Goal: Task Accomplishment & Management: Use online tool/utility

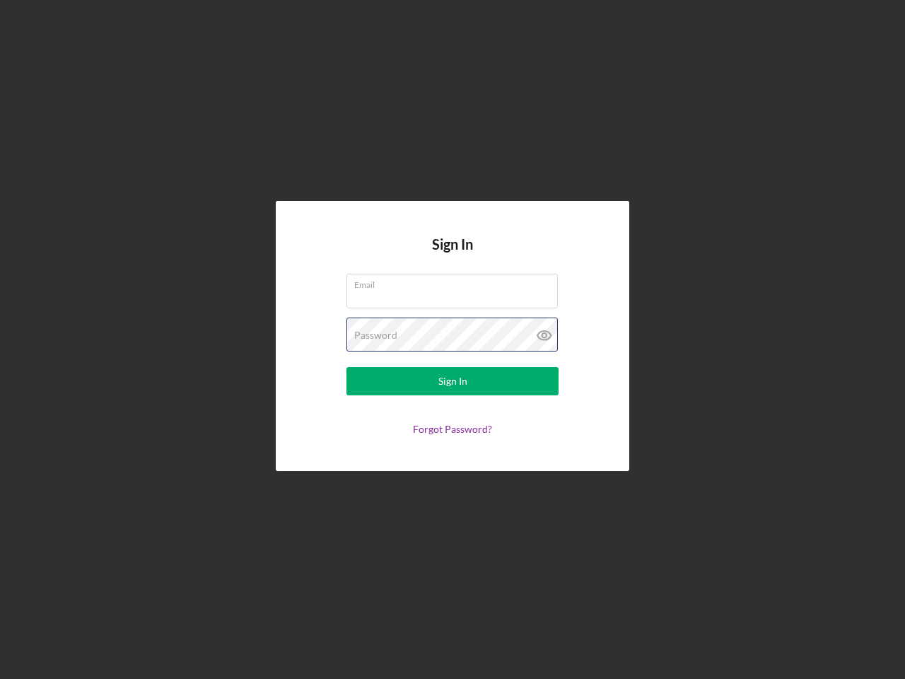
click at [453, 339] on div "Password" at bounding box center [453, 335] width 212 height 35
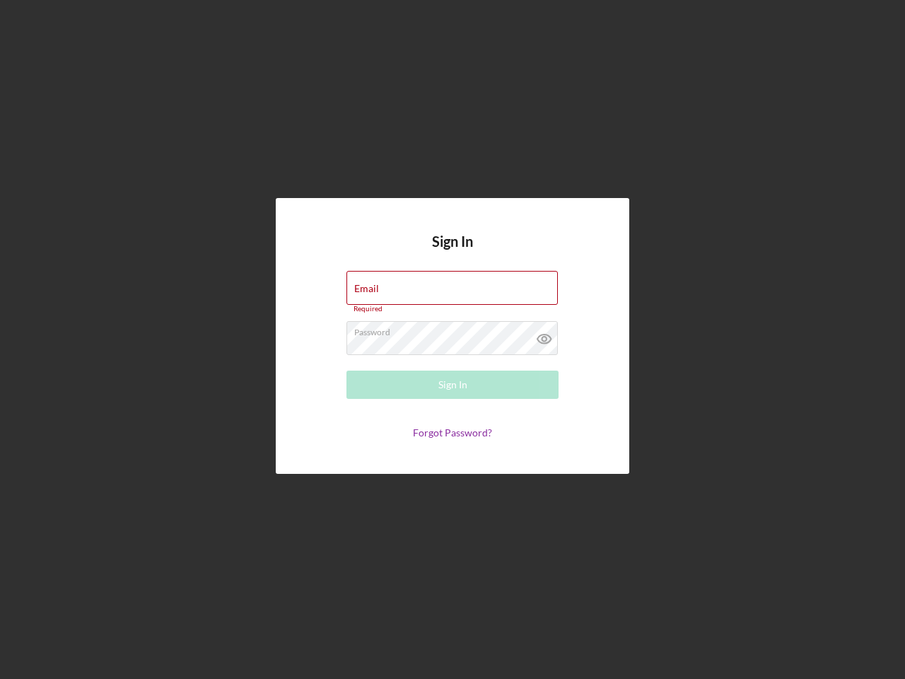
click at [545, 335] on icon at bounding box center [544, 338] width 35 height 35
